Goal: Transaction & Acquisition: Download file/media

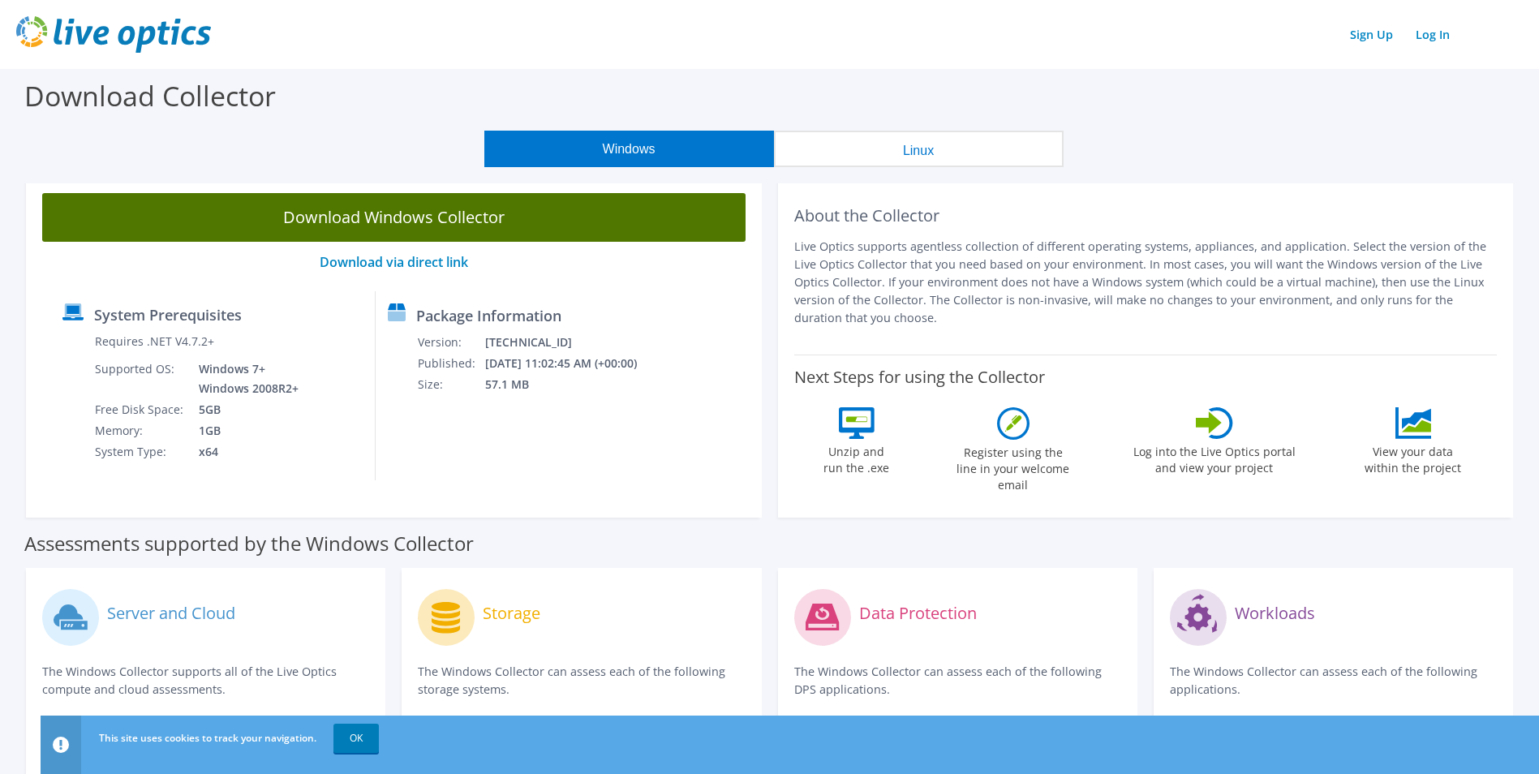
click at [525, 213] on link "Download Windows Collector" at bounding box center [394, 217] width 704 height 49
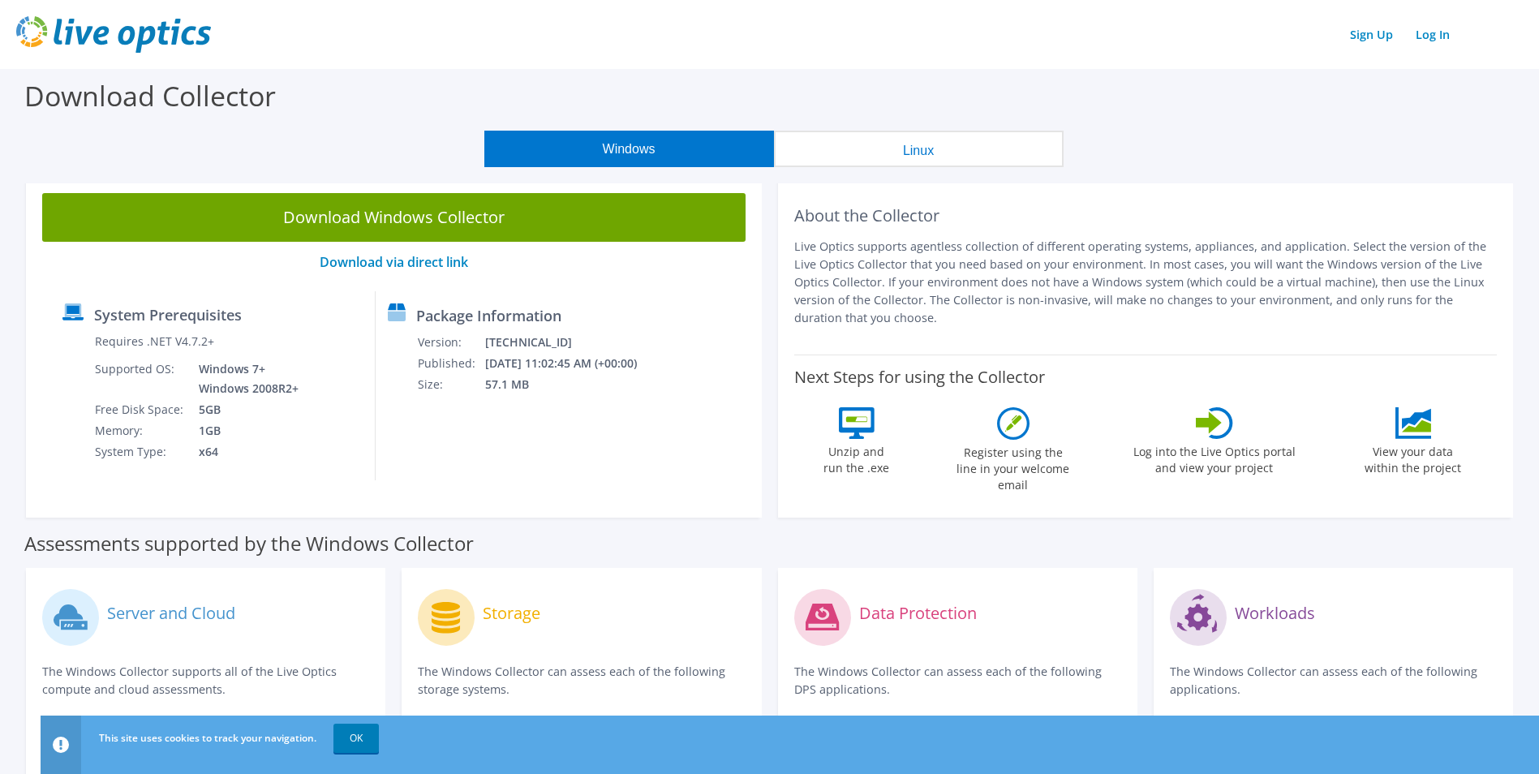
click at [351, 729] on link "OK" at bounding box center [356, 738] width 45 height 29
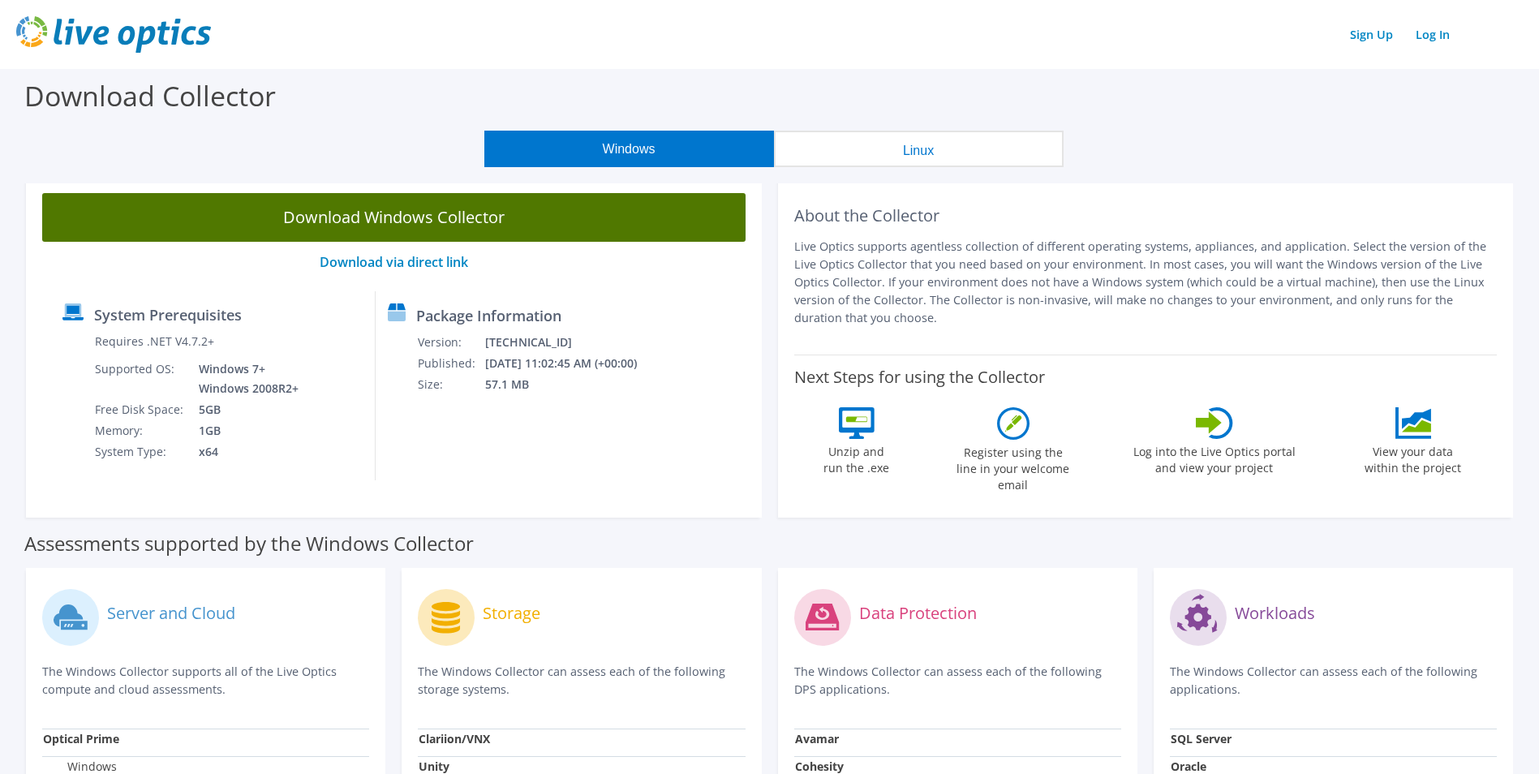
click at [361, 211] on link "Download Windows Collector" at bounding box center [394, 217] width 704 height 49
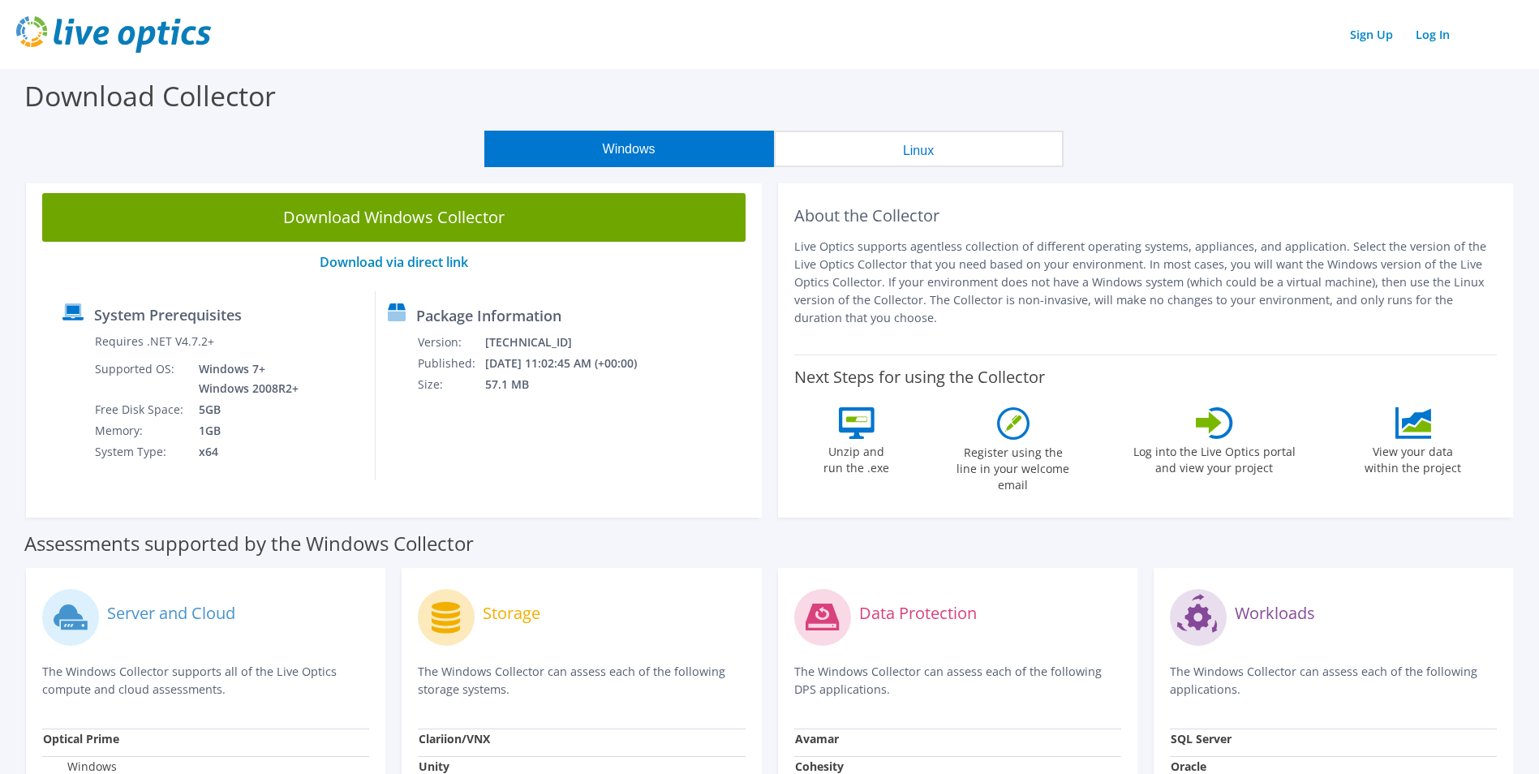
click at [1082, 27] on div "Sign Up Log In" at bounding box center [769, 34] width 1507 height 37
